Goal: Task Accomplishment & Management: Complete application form

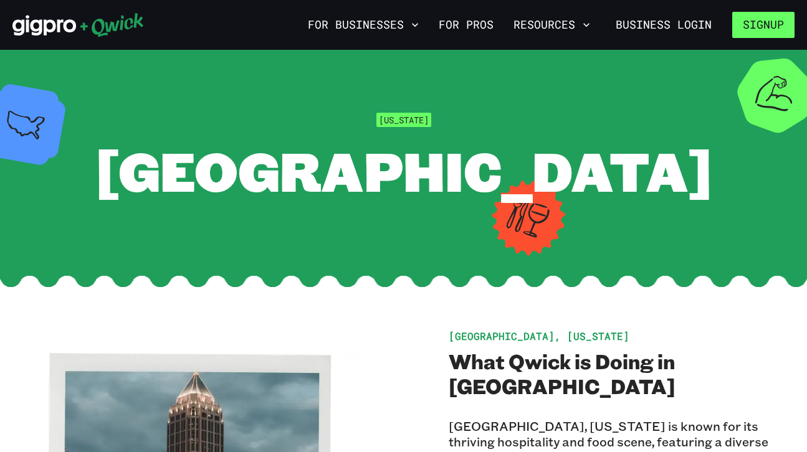
click at [770, 24] on button "Signup" at bounding box center [763, 25] width 62 height 26
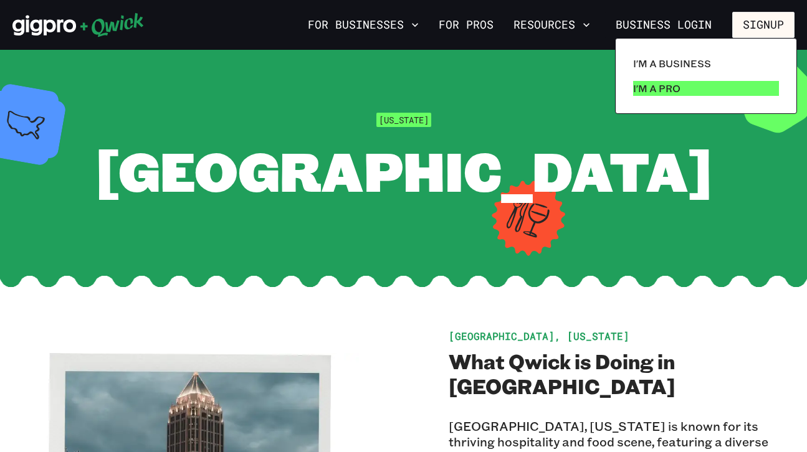
click at [657, 91] on p "I'm a Pro" at bounding box center [656, 88] width 47 height 15
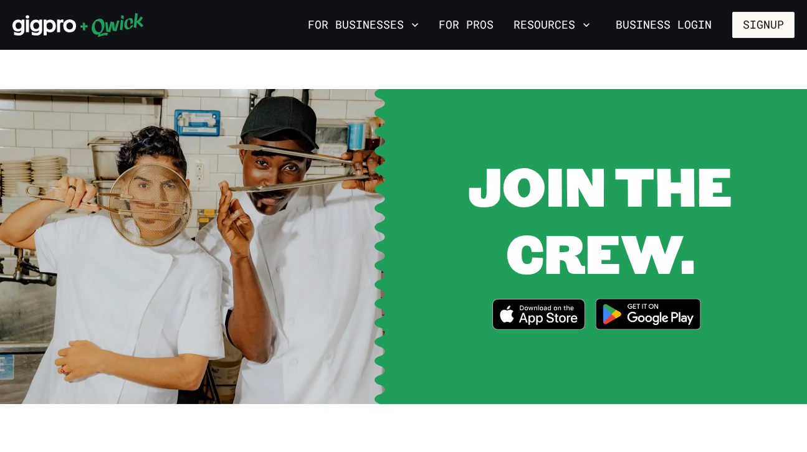
scroll to position [1566, 0]
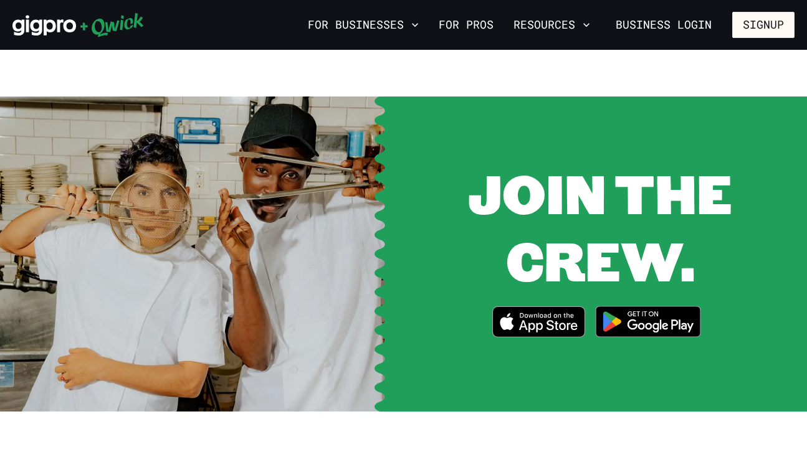
click at [543, 318] on icon "Download on the App Store" at bounding box center [539, 322] width 92 height 30
